Goal: Task Accomplishment & Management: Manage account settings

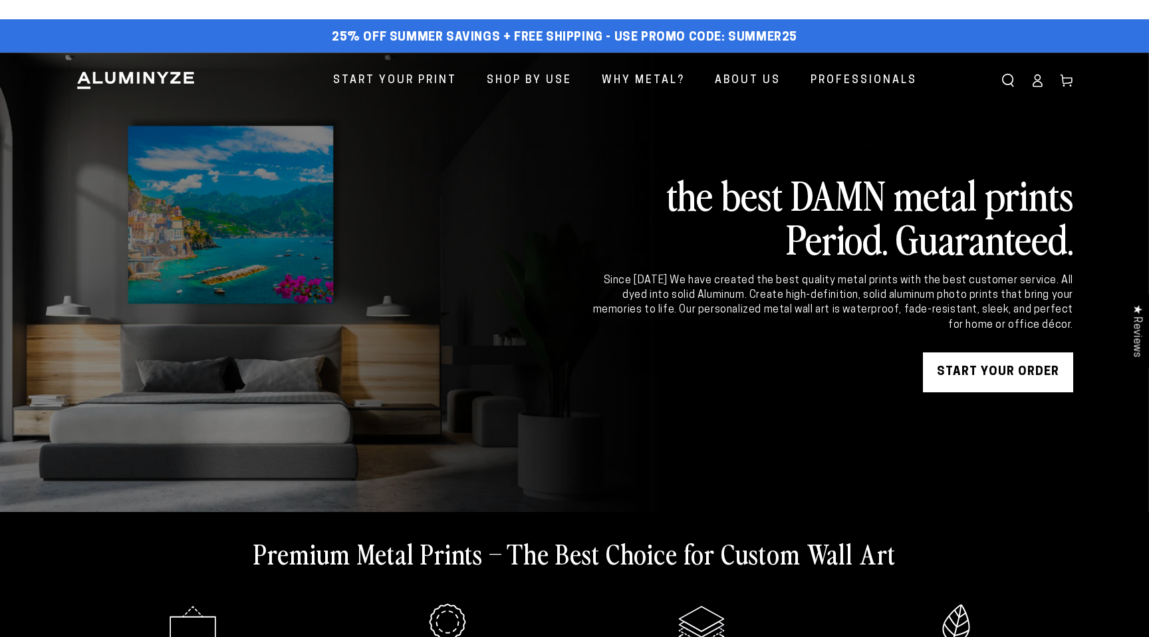
click at [1034, 80] on icon at bounding box center [1036, 80] width 13 height 13
click at [1037, 83] on icon at bounding box center [1036, 80] width 13 height 13
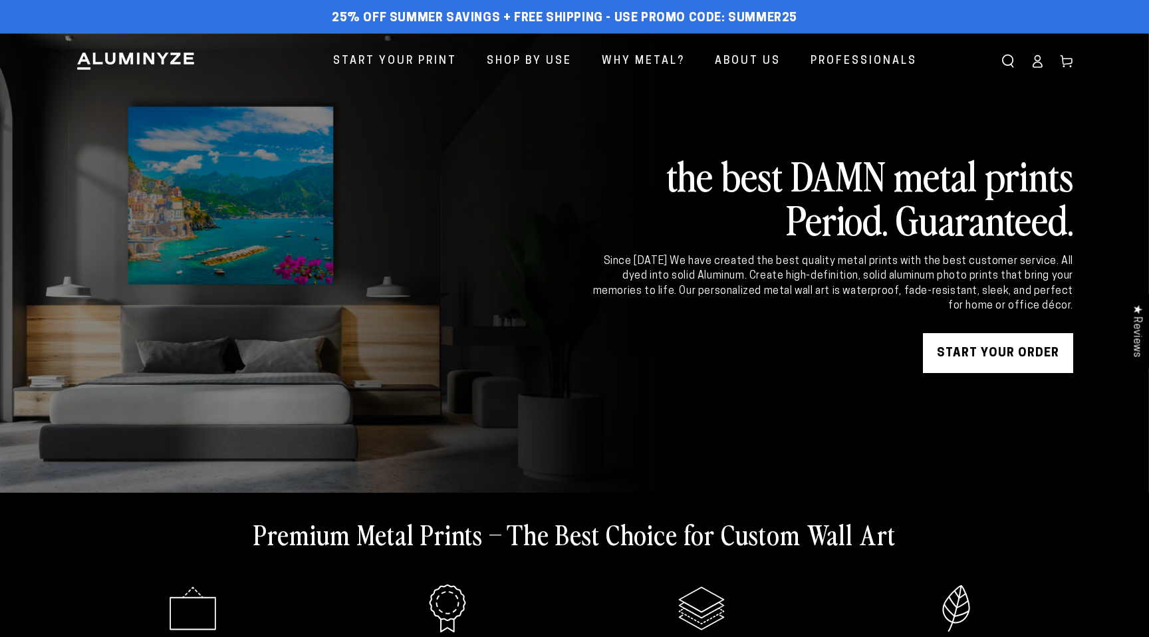
click at [1043, 60] on icon at bounding box center [1036, 61] width 13 height 13
click at [1041, 60] on icon at bounding box center [1036, 61] width 13 height 13
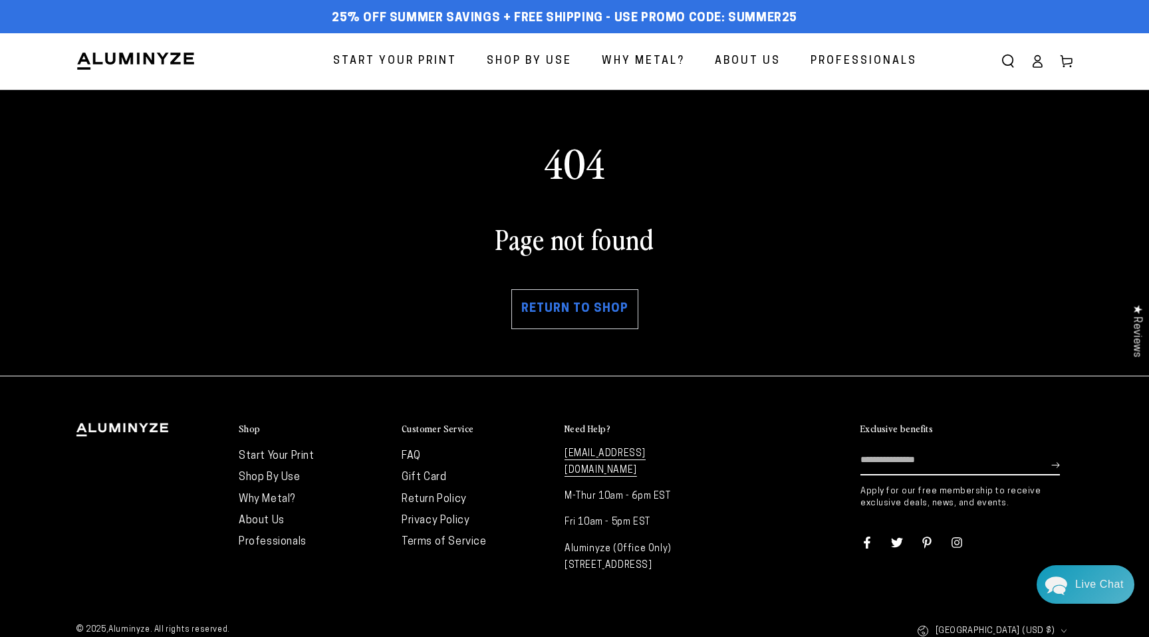
click at [1057, 64] on link "Cart" at bounding box center [1065, 61] width 29 height 29
click at [1066, 64] on use at bounding box center [1065, 62] width 11 height 12
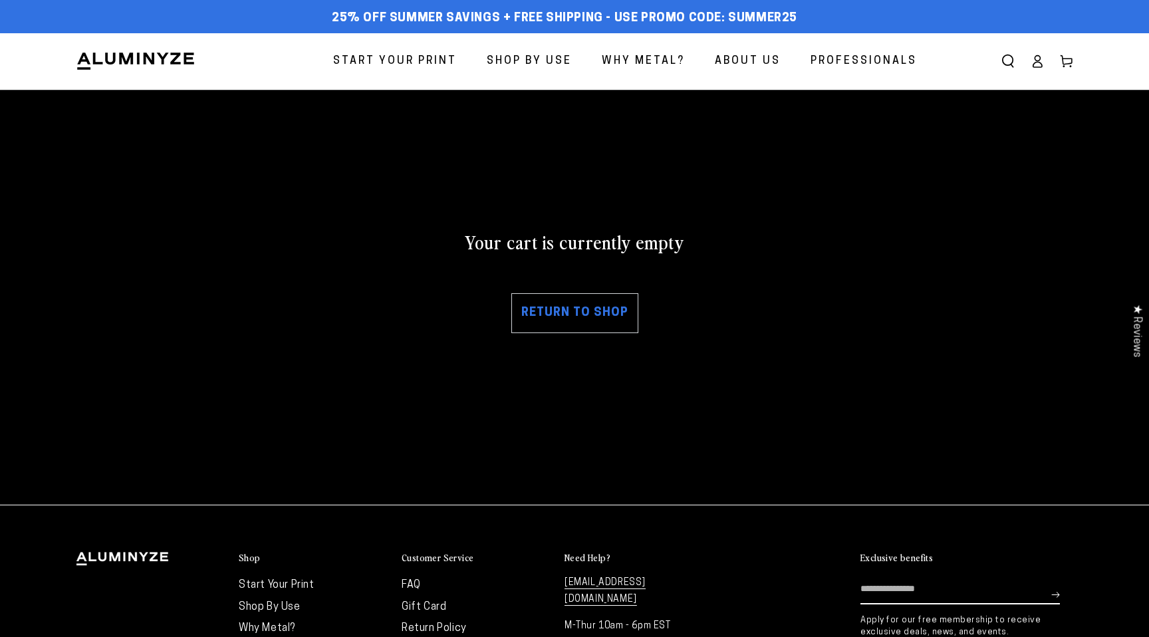
click at [1038, 64] on icon at bounding box center [1036, 61] width 13 height 13
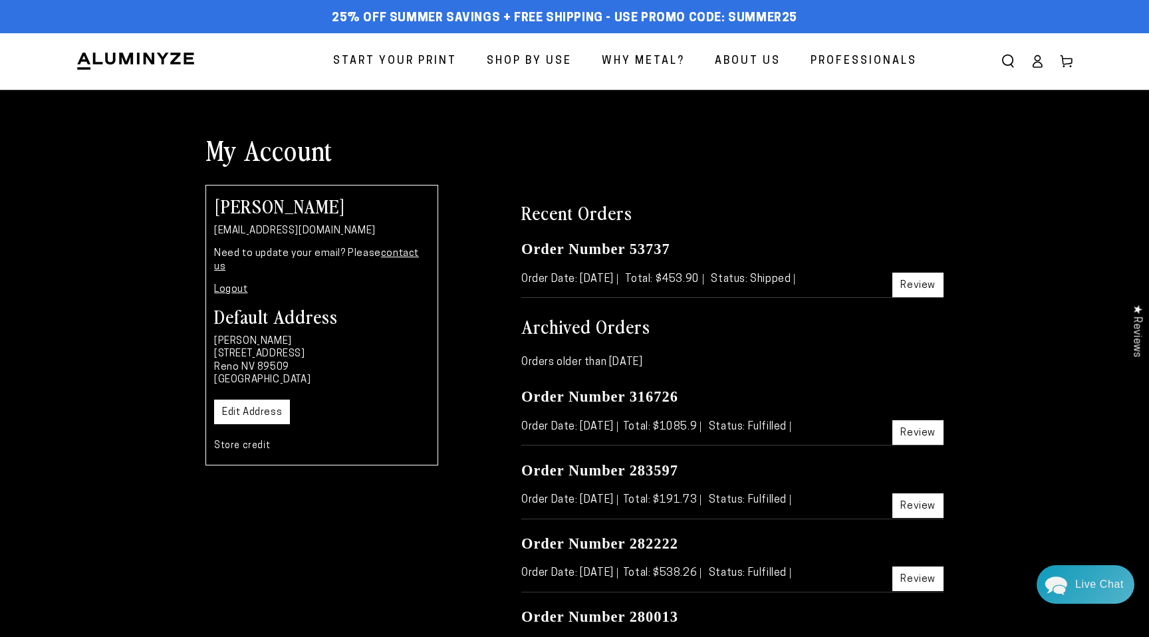
click at [924, 277] on link "Review" at bounding box center [917, 285] width 51 height 25
